Goal: Transaction & Acquisition: Purchase product/service

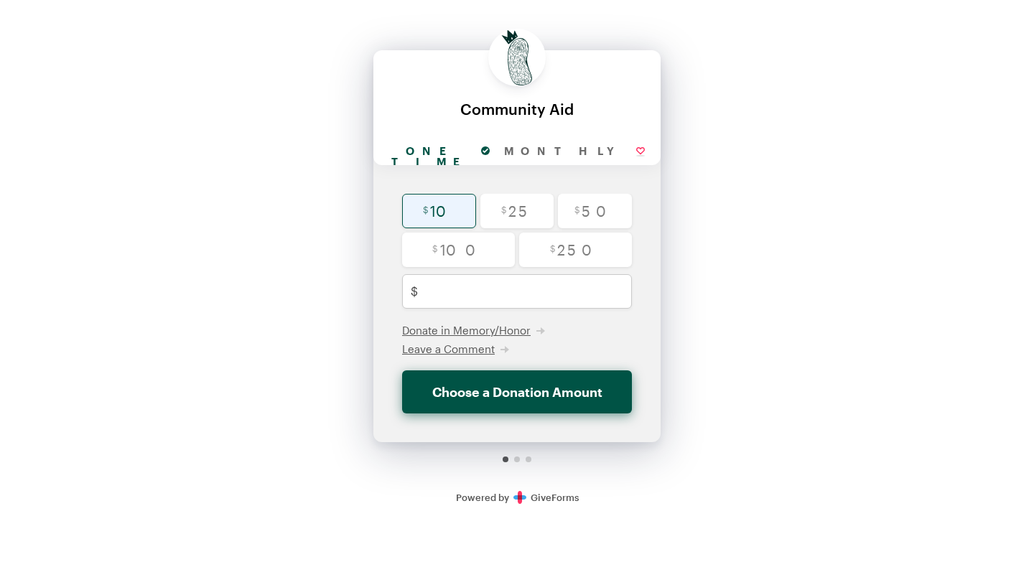
click at [440, 207] on input "radio" at bounding box center [439, 211] width 74 height 34
radio input "true"
type input "10"
checkbox input "false"
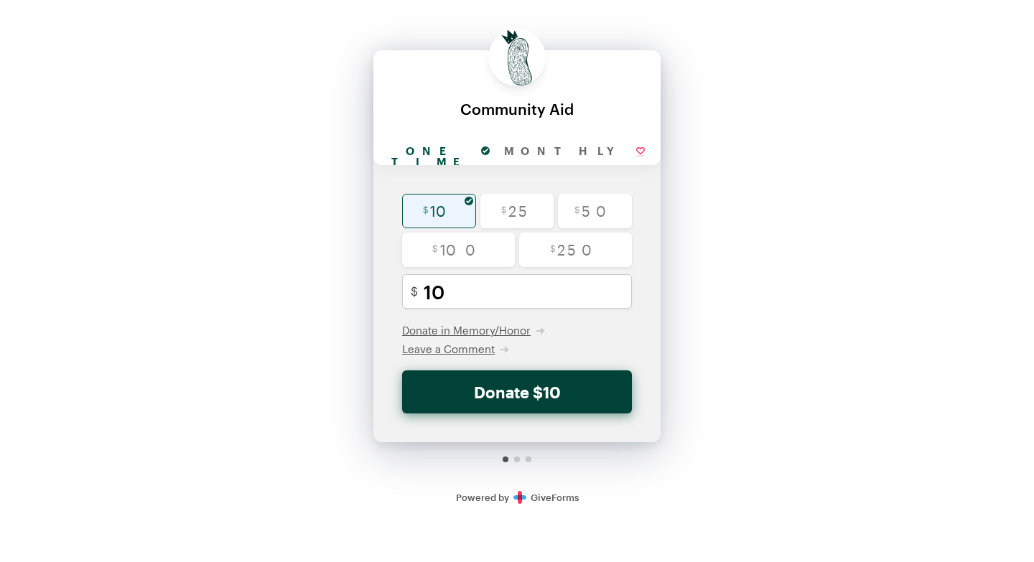
click at [525, 387] on button "Donate $10" at bounding box center [517, 391] width 230 height 43
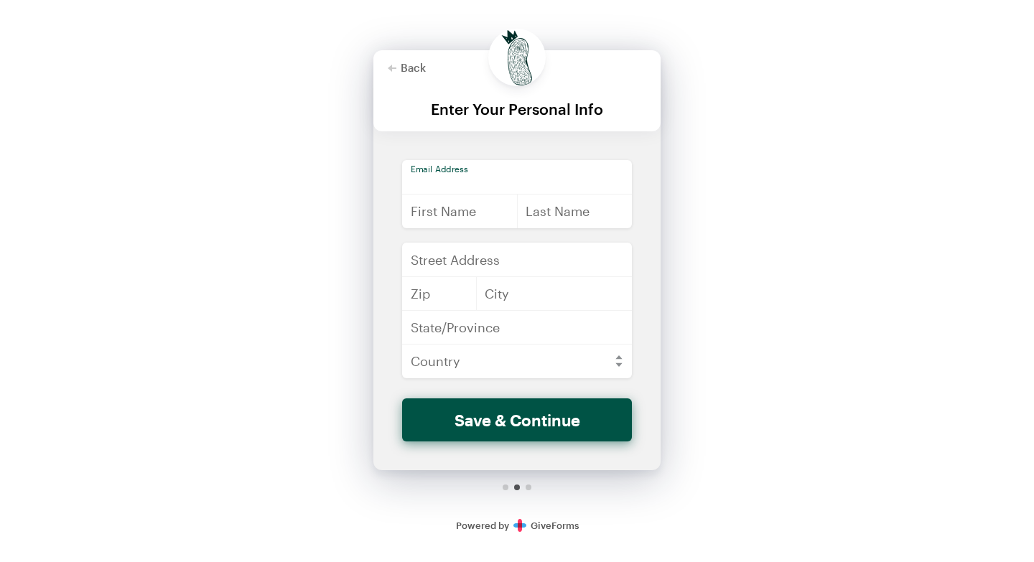
click at [488, 176] on input "email" at bounding box center [517, 177] width 230 height 34
type input "[EMAIL_ADDRESS][DOMAIN_NAME]"
type input "[PERSON_NAME]"
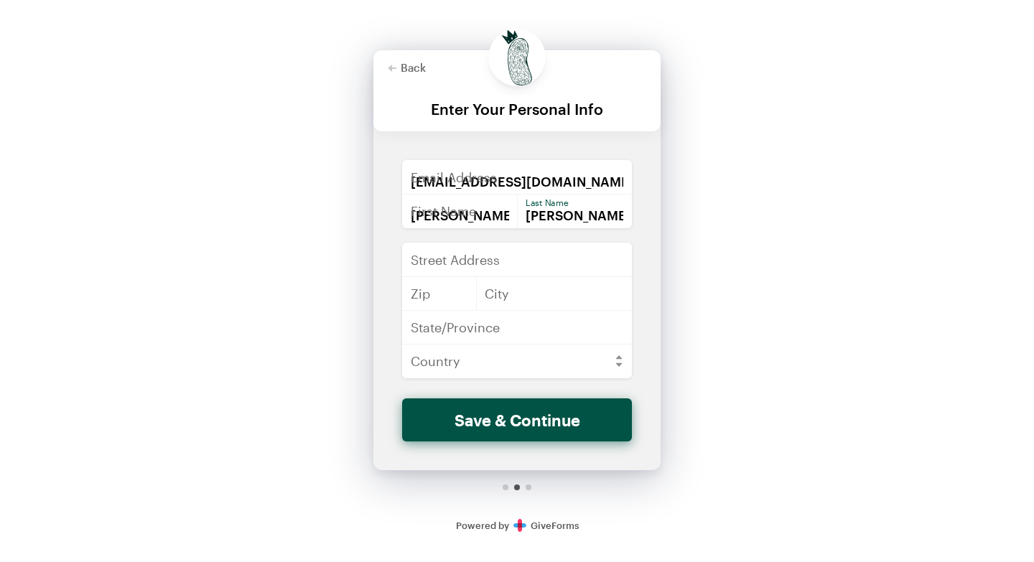
type input "[STREET_ADDRESS][US_STATE]"
type input "70373"
type input "[PERSON_NAME]"
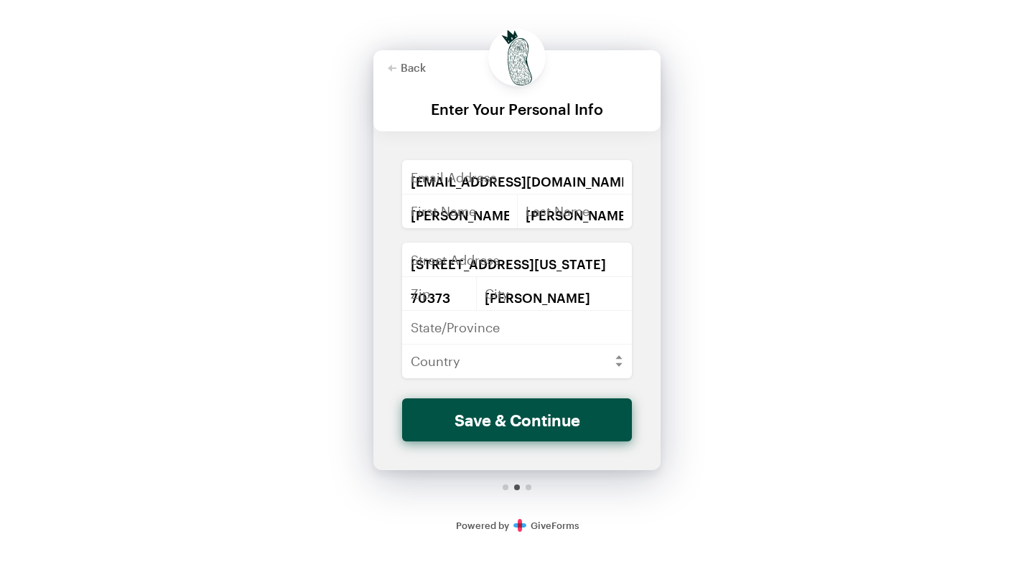
type input "LA"
select select "US"
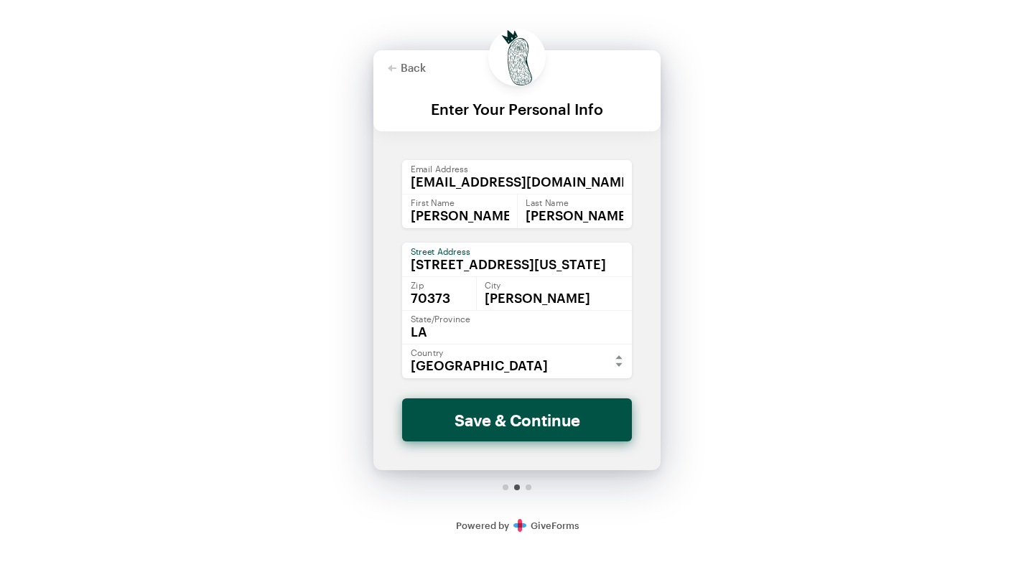
drag, startPoint x: 499, startPoint y: 266, endPoint x: 406, endPoint y: 270, distance: 93.4
click at [406, 270] on input "[STREET_ADDRESS][US_STATE]" at bounding box center [517, 260] width 230 height 34
type input "[STREET_ADDRESS]"
drag, startPoint x: 450, startPoint y: 301, endPoint x: 399, endPoint y: 302, distance: 51.0
click at [399, 302] on div "[EMAIL_ADDRESS][DOMAIN_NAME] Enter a valid email address Email Address [PERSON_…" at bounding box center [516, 279] width 287 height 238
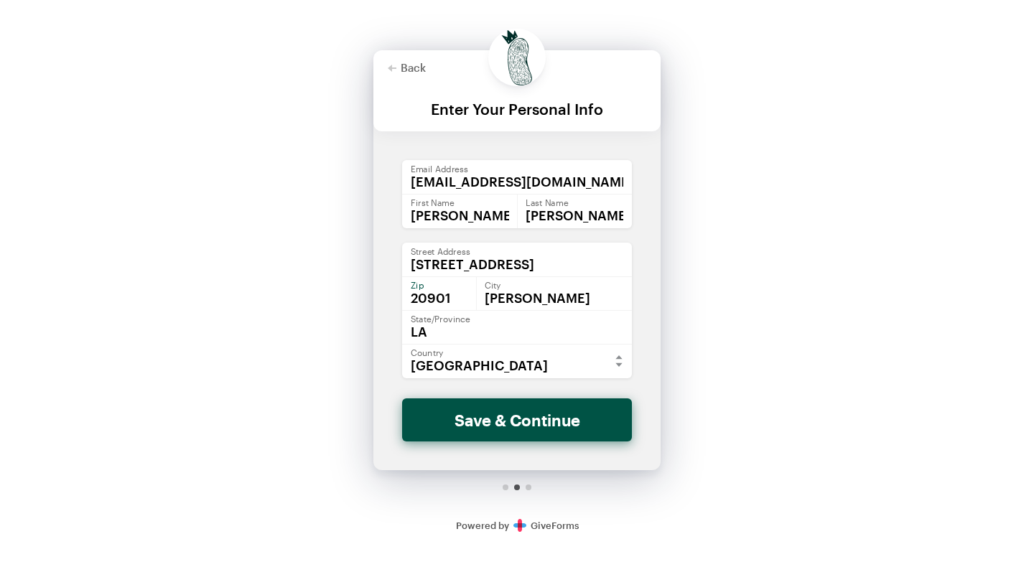
type input "20901"
type input "Silver Spring"
type input "MD"
drag, startPoint x: 528, startPoint y: 298, endPoint x: 485, endPoint y: 299, distance: 43.8
click at [485, 299] on input "Silver Spring" at bounding box center [554, 293] width 156 height 34
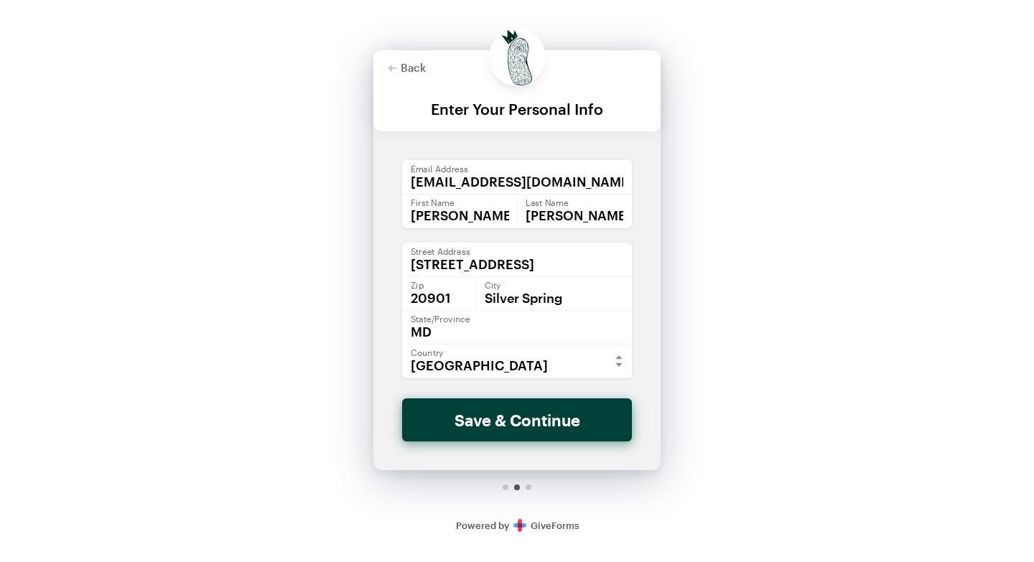
click at [502, 420] on button "Save & Continue" at bounding box center [517, 419] width 230 height 43
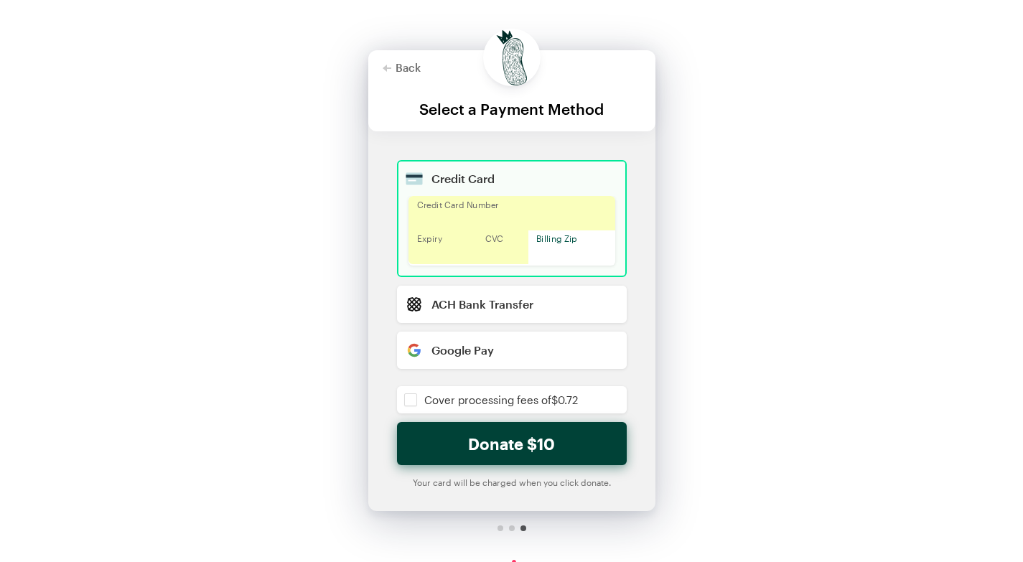
click at [512, 443] on button "Donate $10" at bounding box center [512, 443] width 230 height 43
checkbox input "false"
